Goal: Navigation & Orientation: Find specific page/section

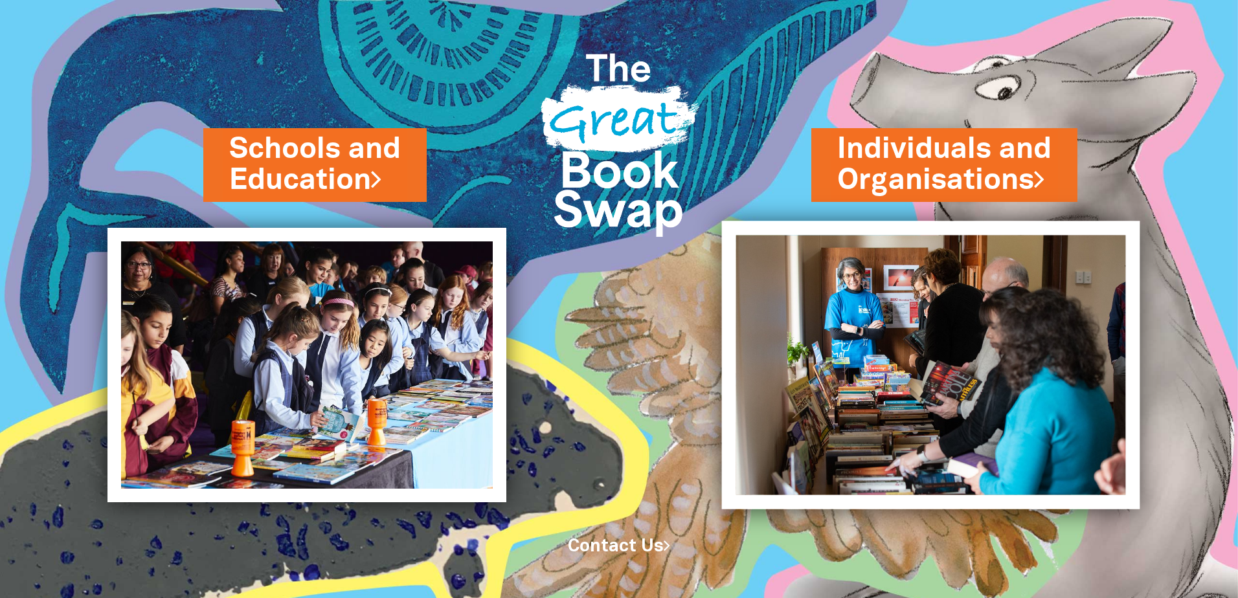
click at [936, 297] on img at bounding box center [931, 365] width 418 height 288
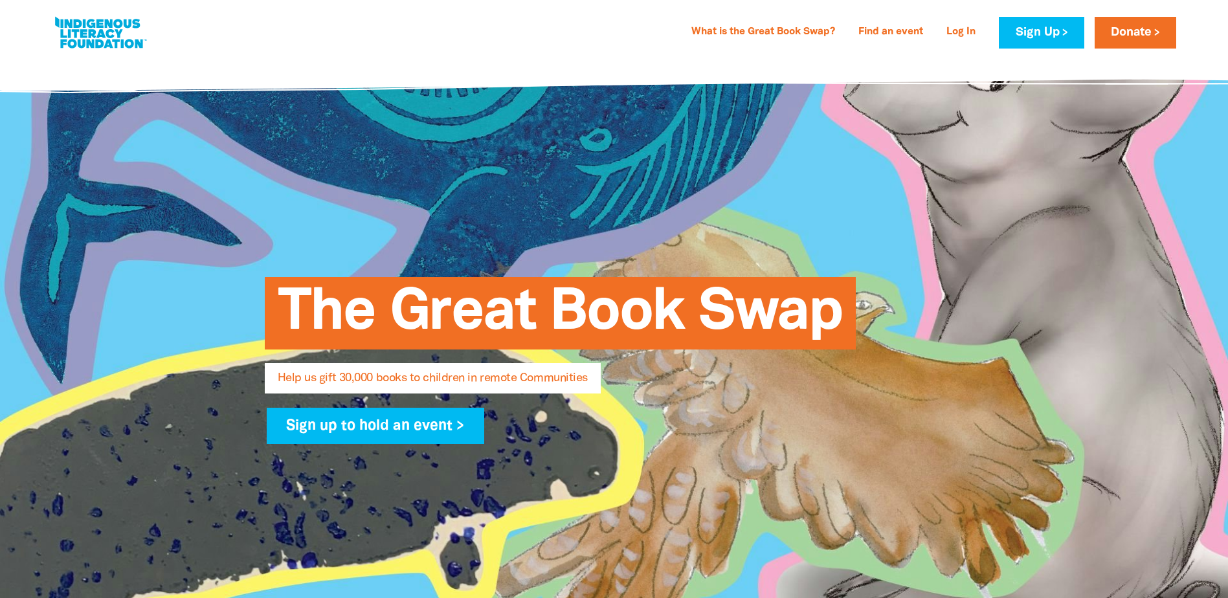
select select "AU"
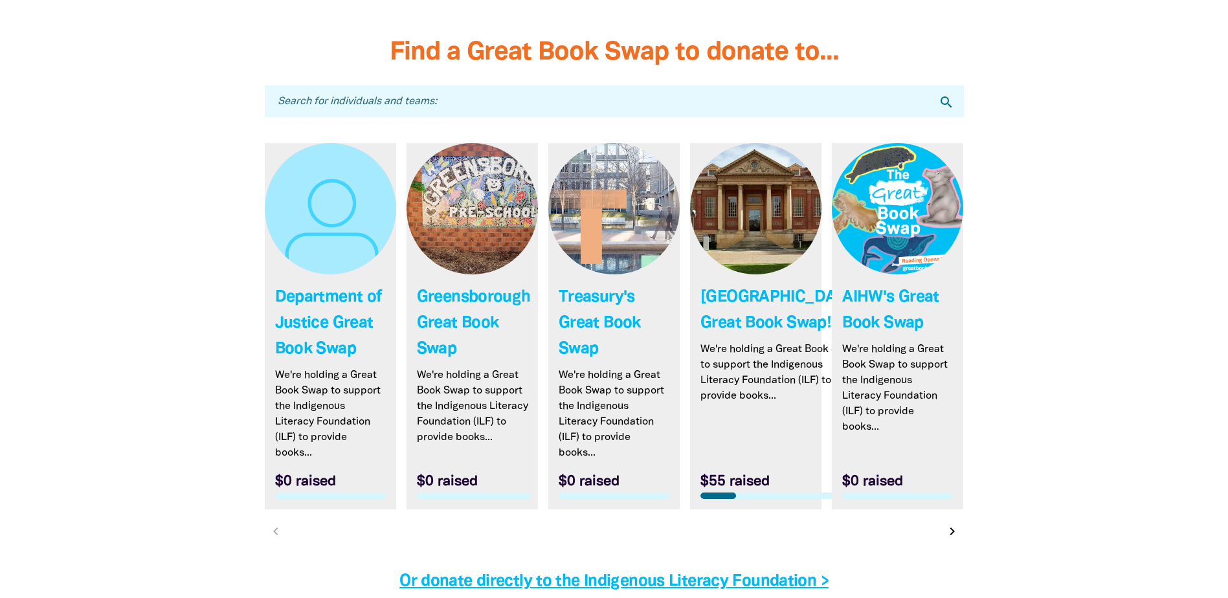
scroll to position [3949, 0]
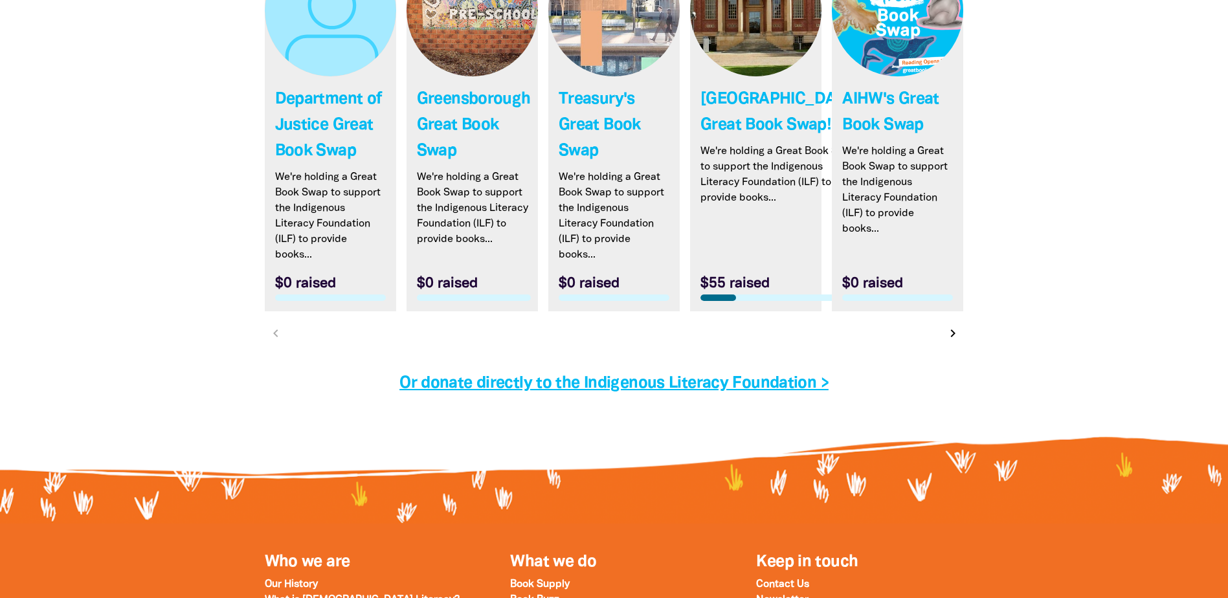
click at [954, 341] on icon "chevron_right" at bounding box center [953, 334] width 16 height 16
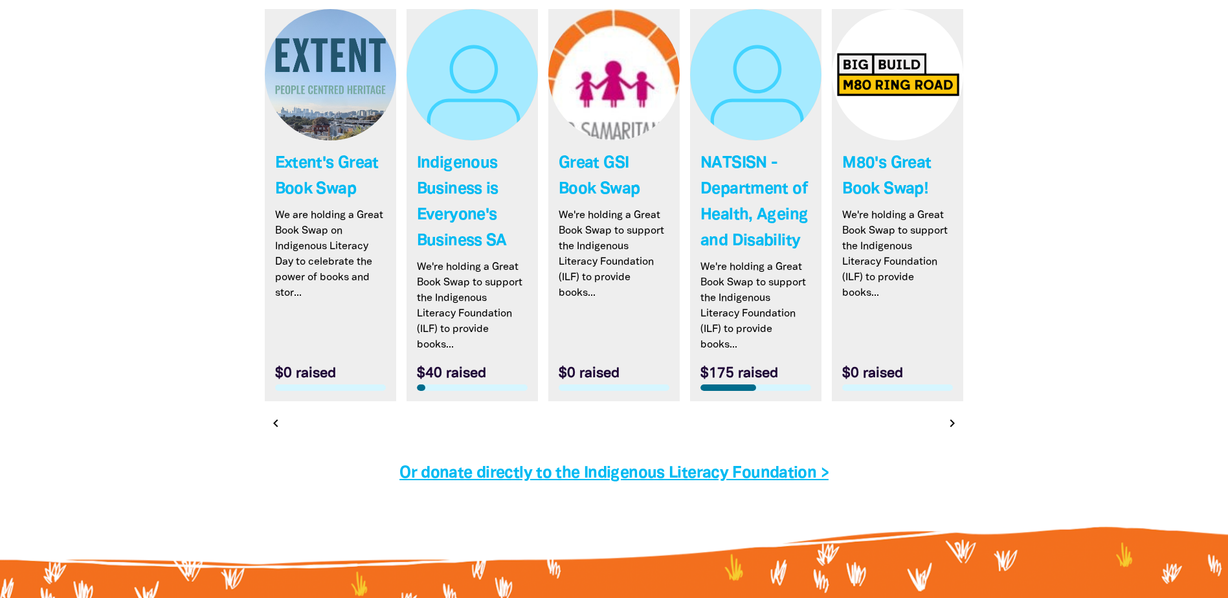
scroll to position [3816, 0]
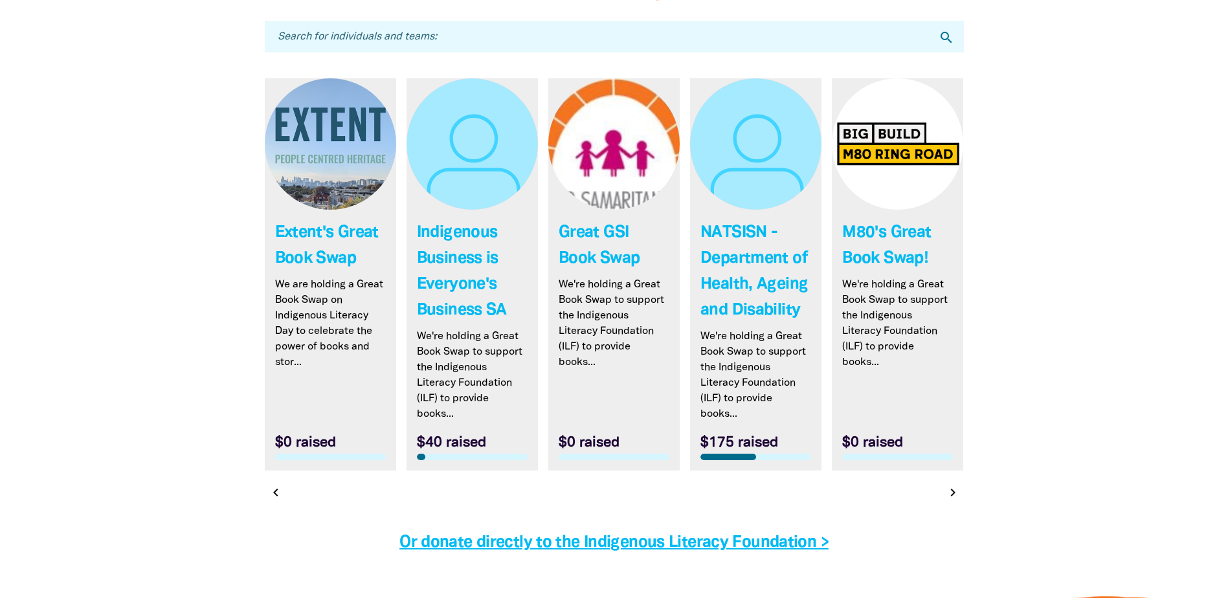
click at [952, 495] on icon "chevron_right" at bounding box center [953, 493] width 16 height 16
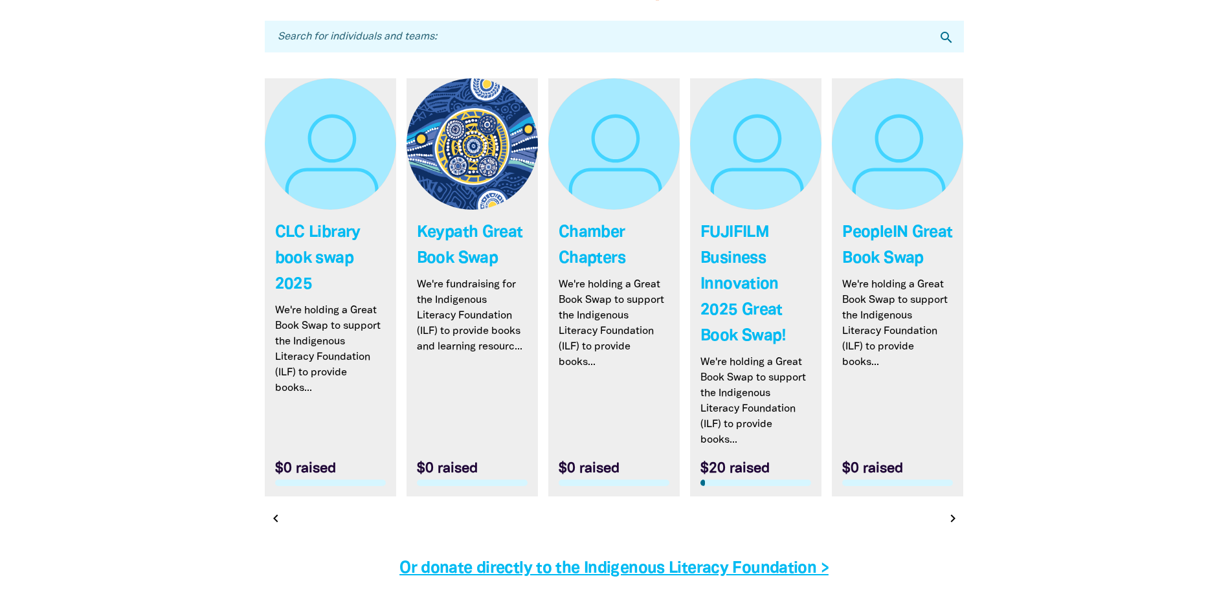
click at [956, 522] on icon "chevron_right" at bounding box center [953, 519] width 16 height 16
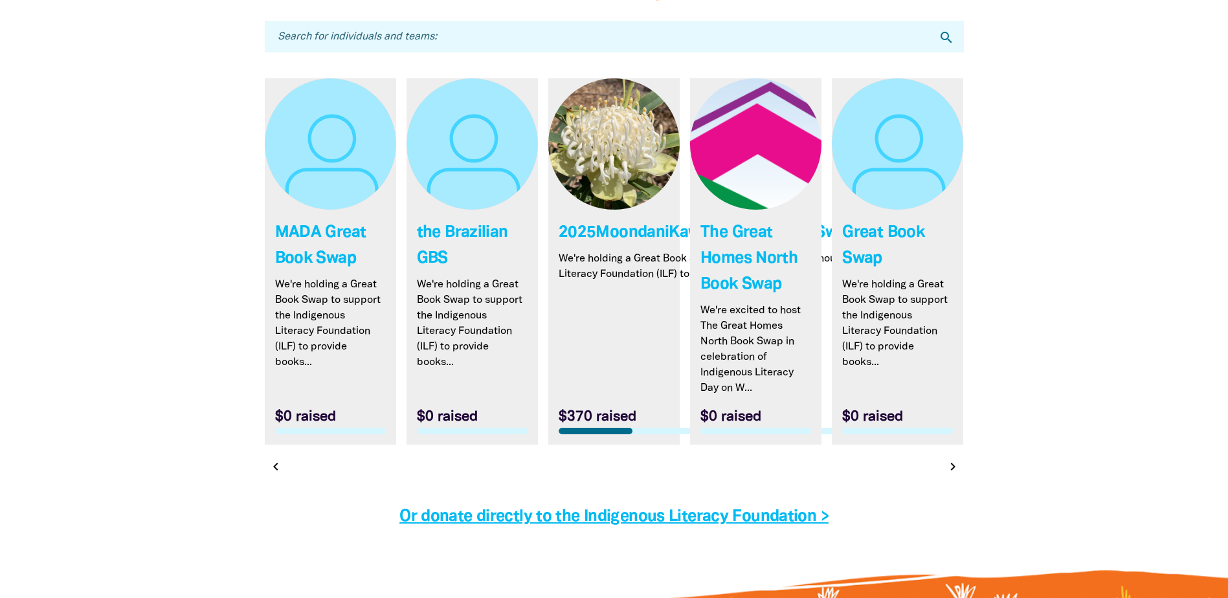
click at [956, 475] on icon "chevron_right" at bounding box center [953, 467] width 16 height 16
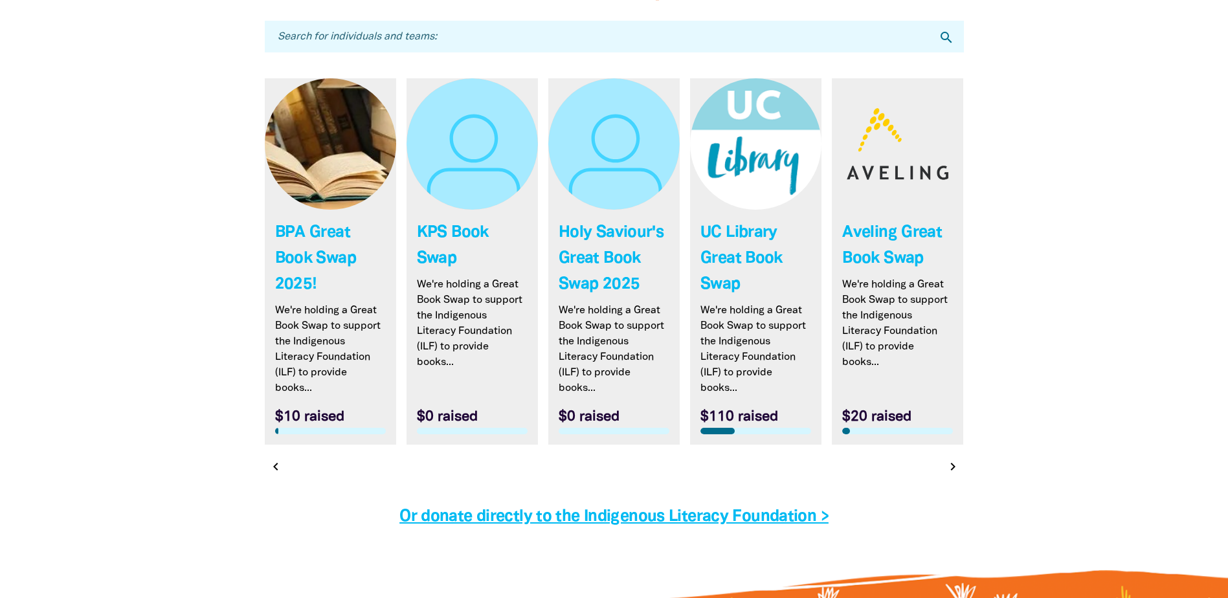
click at [948, 467] on icon "chevron_right" at bounding box center [953, 467] width 16 height 16
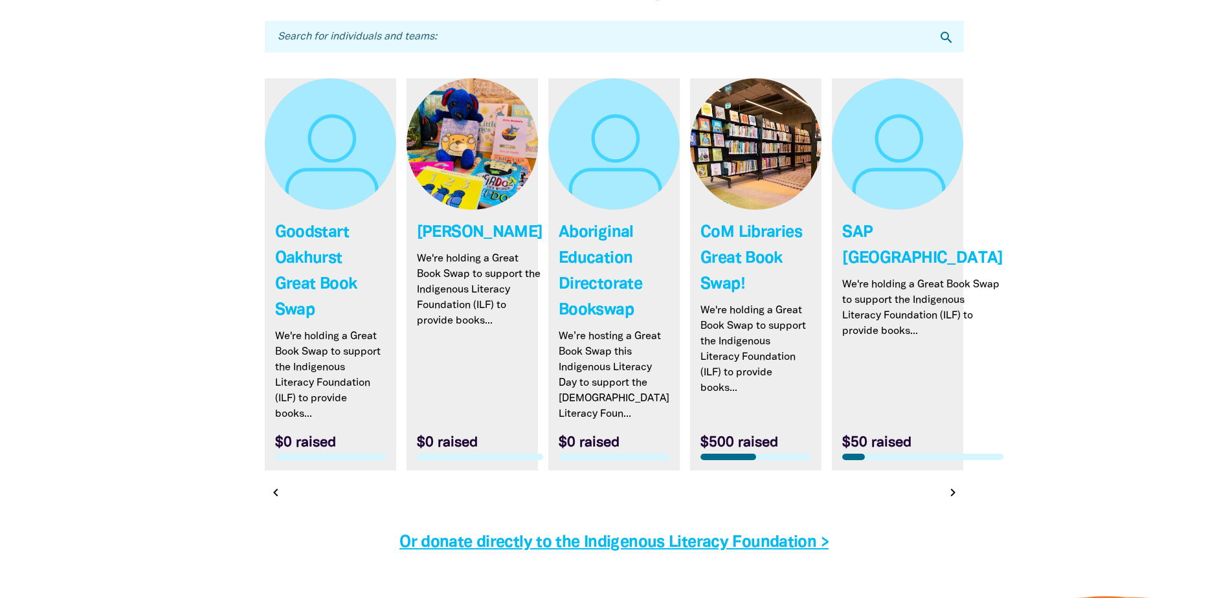
click at [952, 493] on icon "chevron_right" at bounding box center [953, 493] width 16 height 16
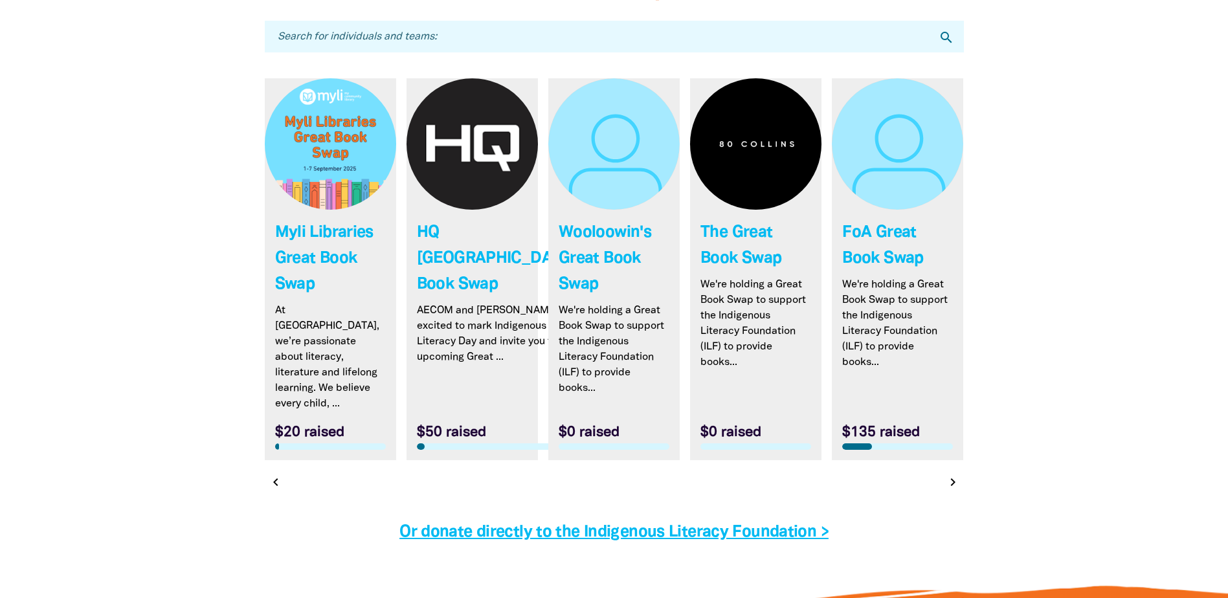
click at [954, 475] on icon "chevron_right" at bounding box center [953, 483] width 16 height 16
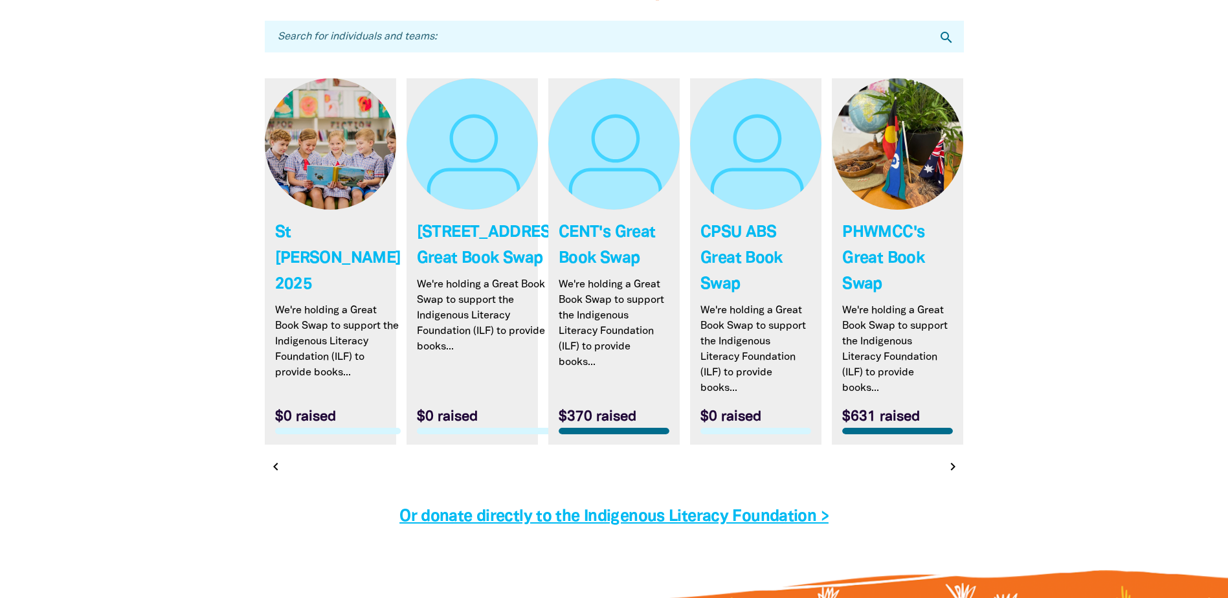
click at [954, 471] on icon "chevron_right" at bounding box center [953, 467] width 16 height 16
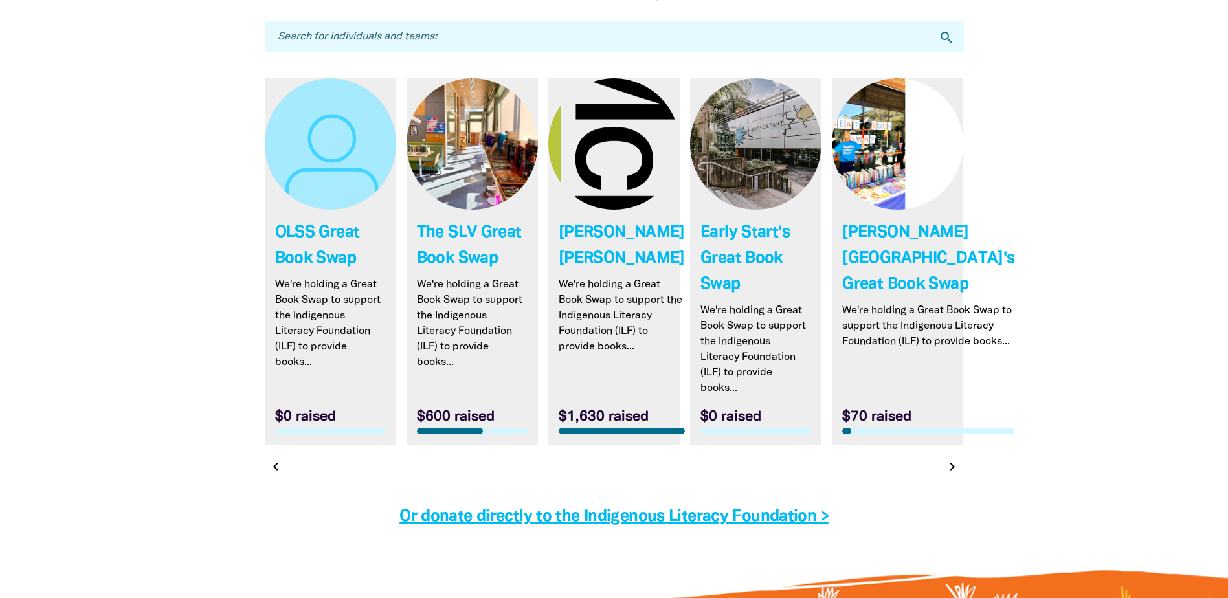
click at [955, 445] on link "Link to [PERSON_NAME][GEOGRAPHIC_DATA]'s Great Book Swap" at bounding box center [897, 261] width 131 height 366
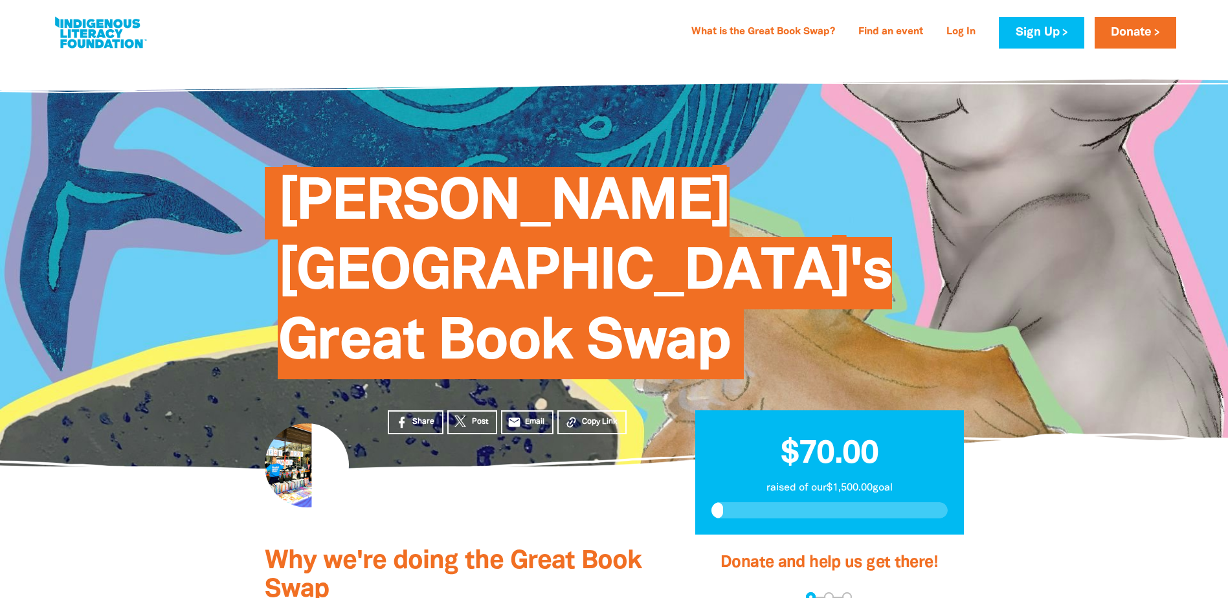
select select "AU"
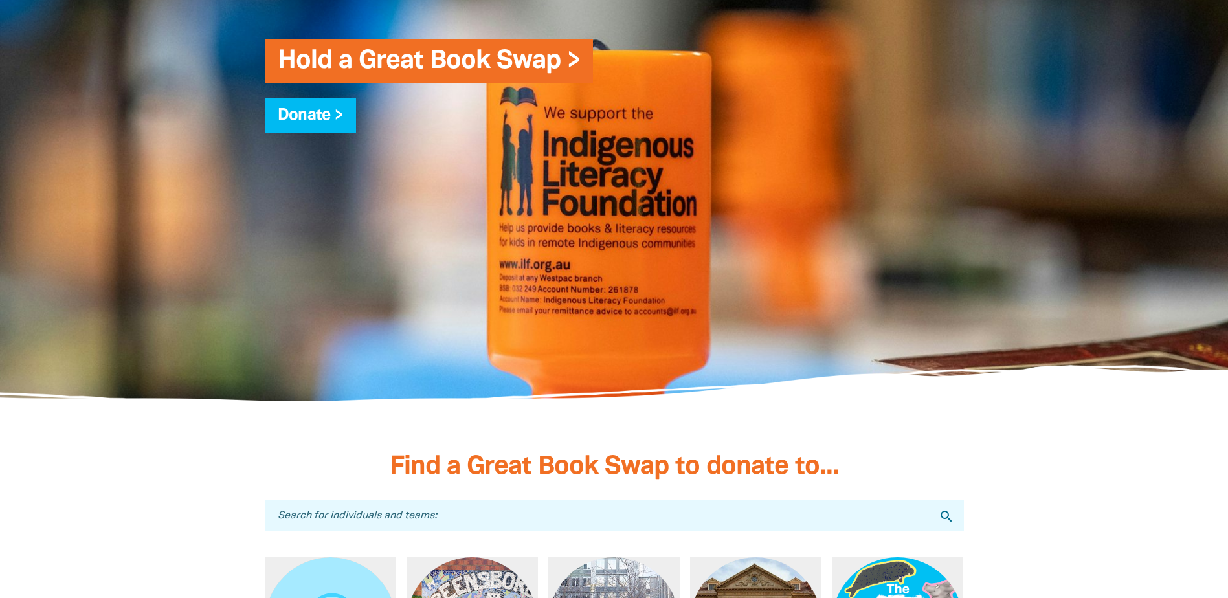
scroll to position [3189, 0]
